Goal: Task Accomplishment & Management: Manage account settings

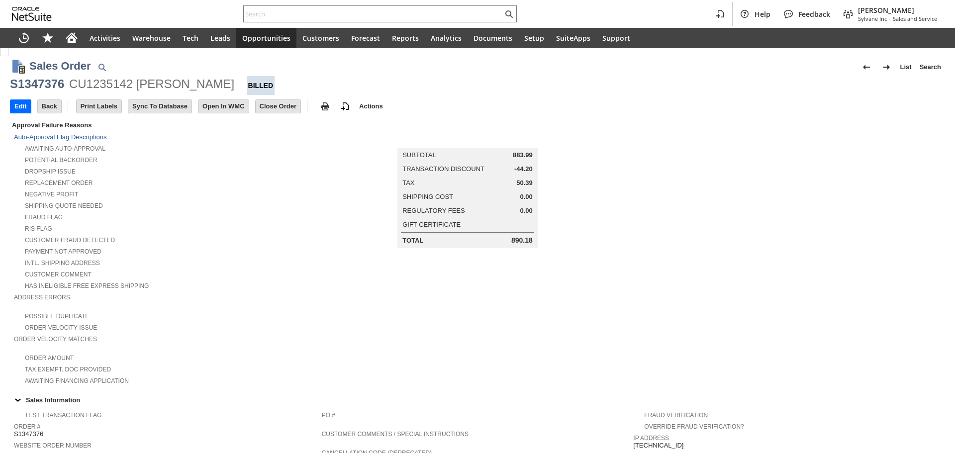
scroll to position [515, 0]
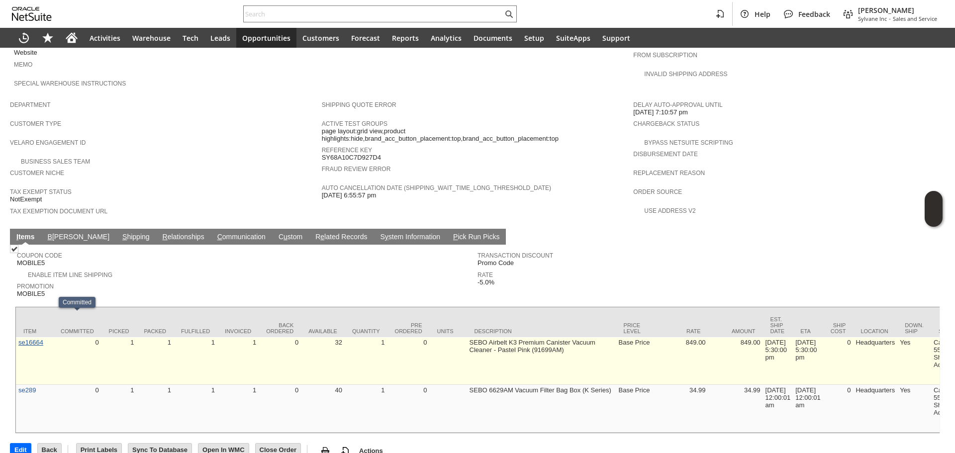
click at [29, 339] on link "se16664" at bounding box center [30, 342] width 25 height 7
copy td "SEBO Airbelt K3 Premium Canister Vacuum Cleaner - Pastel Pink (91699AM)"
drag, startPoint x: 467, startPoint y: 319, endPoint x: 582, endPoint y: 334, distance: 116.4
click at [582, 337] on td "SEBO Airbelt K3 Premium Canister Vacuum Cleaner - Pastel Pink (91699AM)" at bounding box center [541, 361] width 149 height 48
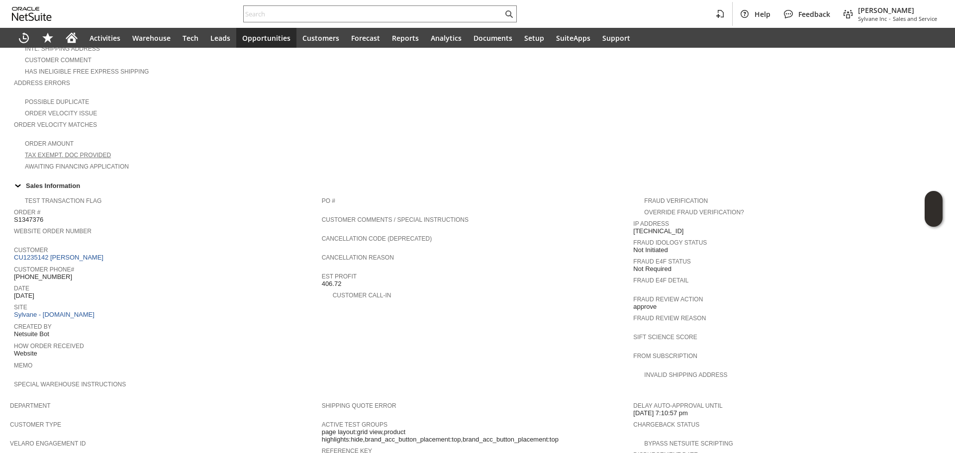
scroll to position [18, 0]
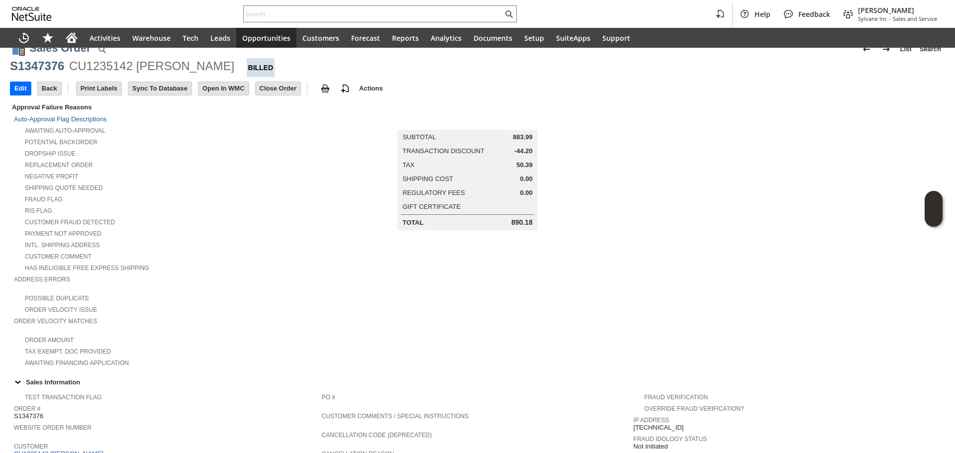
click at [138, 68] on div "CU1235142 jessica masud" at bounding box center [151, 66] width 165 height 16
copy div "jessica masud"
drag, startPoint x: 135, startPoint y: 68, endPoint x: 211, endPoint y: 63, distance: 76.3
click at [211, 63] on div "CU1235142 jessica masud" at bounding box center [151, 66] width 165 height 16
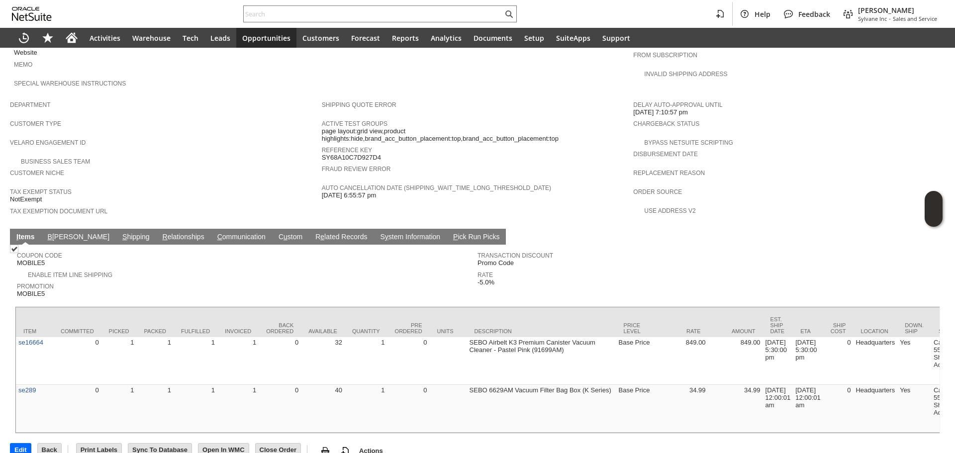
click at [120, 233] on link "S hipping" at bounding box center [136, 237] width 32 height 9
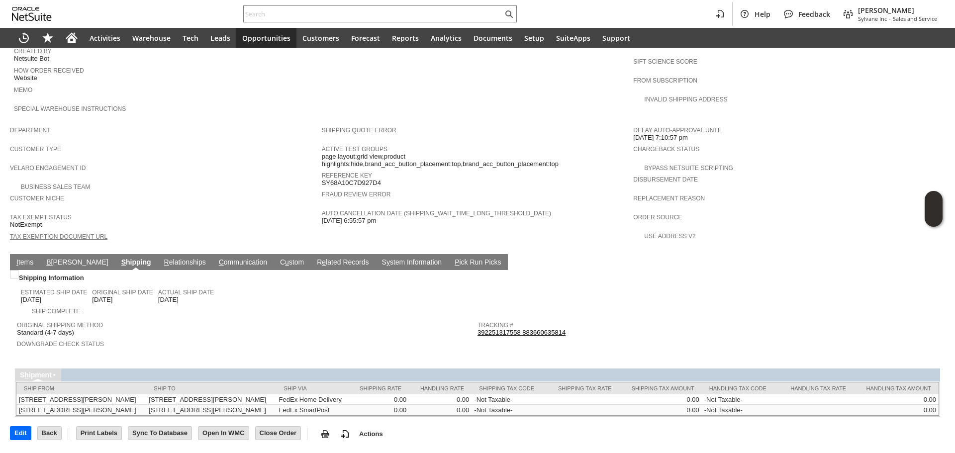
scroll to position [487, 0]
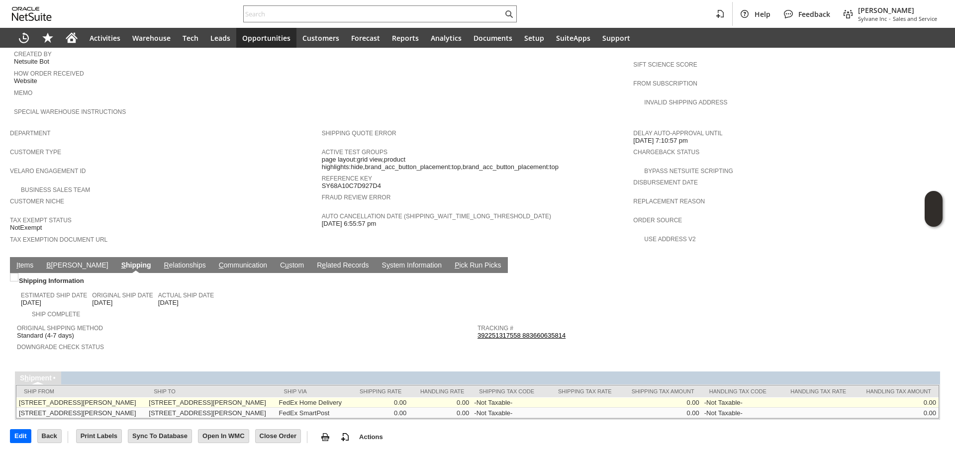
copy tr "US 4403 Manor Hall Ln Fairfax VA 22033 United States"
drag, startPoint x: 179, startPoint y: 385, endPoint x: 206, endPoint y: 392, distance: 28.1
click at [206, 397] on tr "245 Hembree Park Drive Suite 124 Roswell, GA 30076 US 4403 Manor Hall Ln Fairfa…" at bounding box center [477, 402] width 922 height 10
click at [206, 397] on td "4403 Manor Hall Ln Fairfax VA 22033 United States" at bounding box center [211, 402] width 130 height 10
copy td "4403 Manor Hall Ln Fairfax VA 22033 United States"
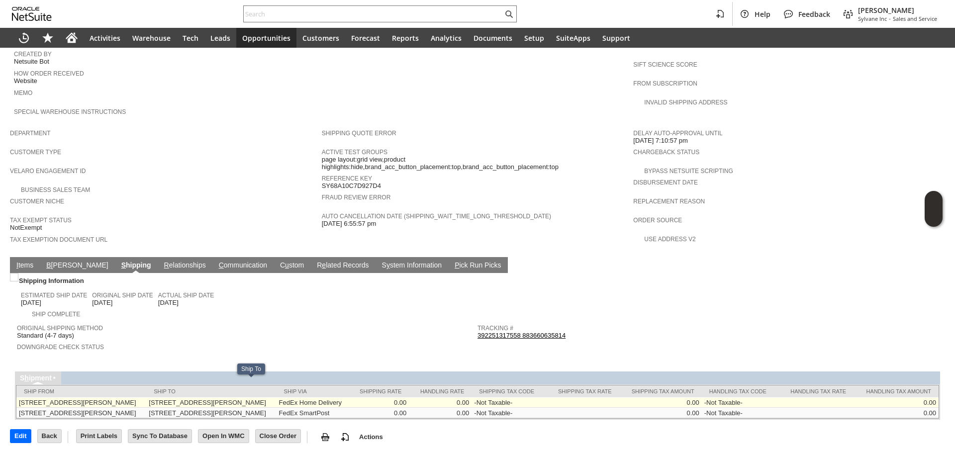
drag, startPoint x: 206, startPoint y: 392, endPoint x: 183, endPoint y: 384, distance: 24.5
click at [183, 397] on td "4403 Manor Hall Ln Fairfax VA 22033 United States" at bounding box center [211, 402] width 130 height 10
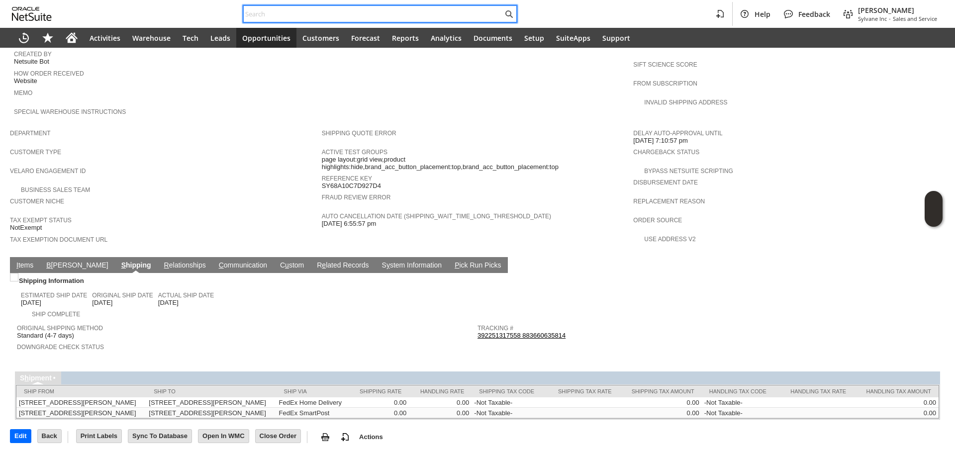
click at [309, 18] on input "text" at bounding box center [373, 14] width 259 height 12
paste input "sy689f3e52408ce"
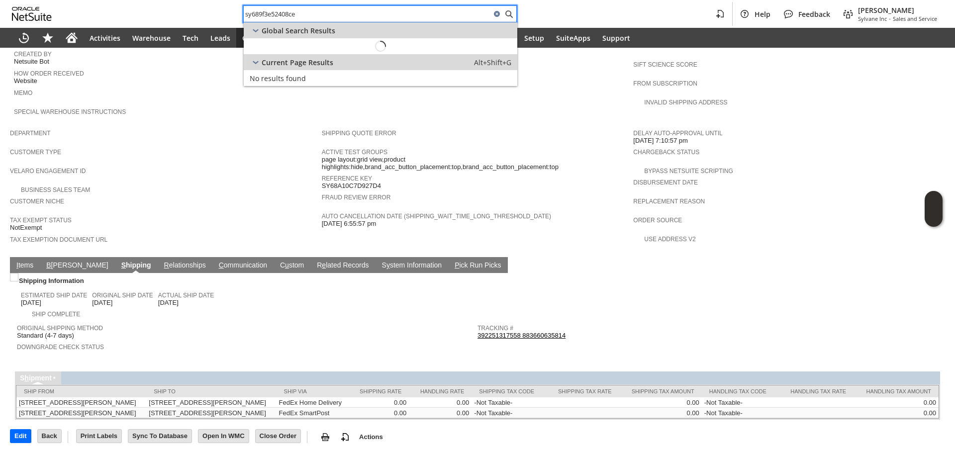
type input "sy689f3e52408ce"
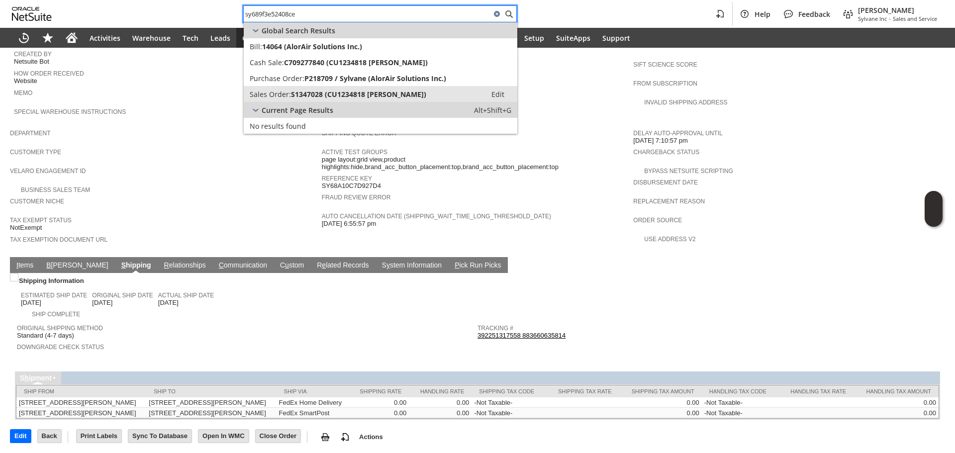
click at [306, 90] on span "S1347028 (CU1234818 John Aspinwall)" at bounding box center [358, 94] width 135 height 9
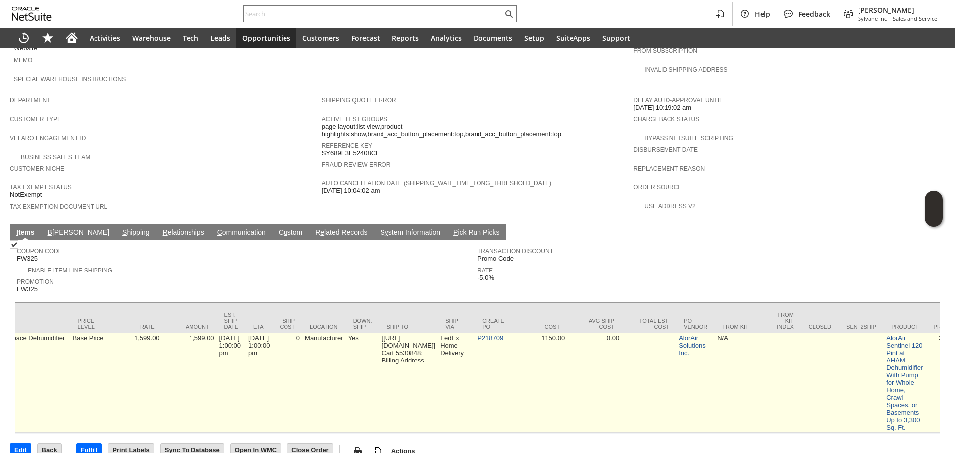
scroll to position [0, 413]
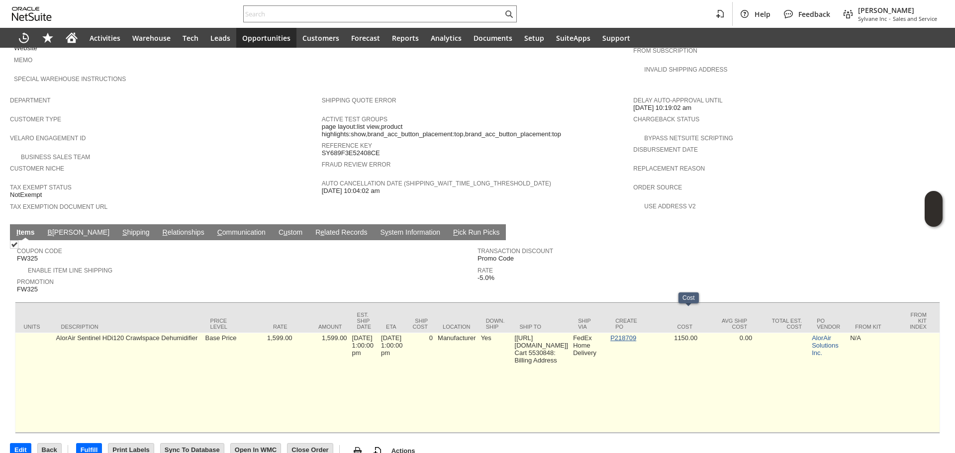
click at [636, 334] on link "P218709" at bounding box center [623, 337] width 26 height 7
